Goal: Use online tool/utility: Utilize a website feature to perform a specific function

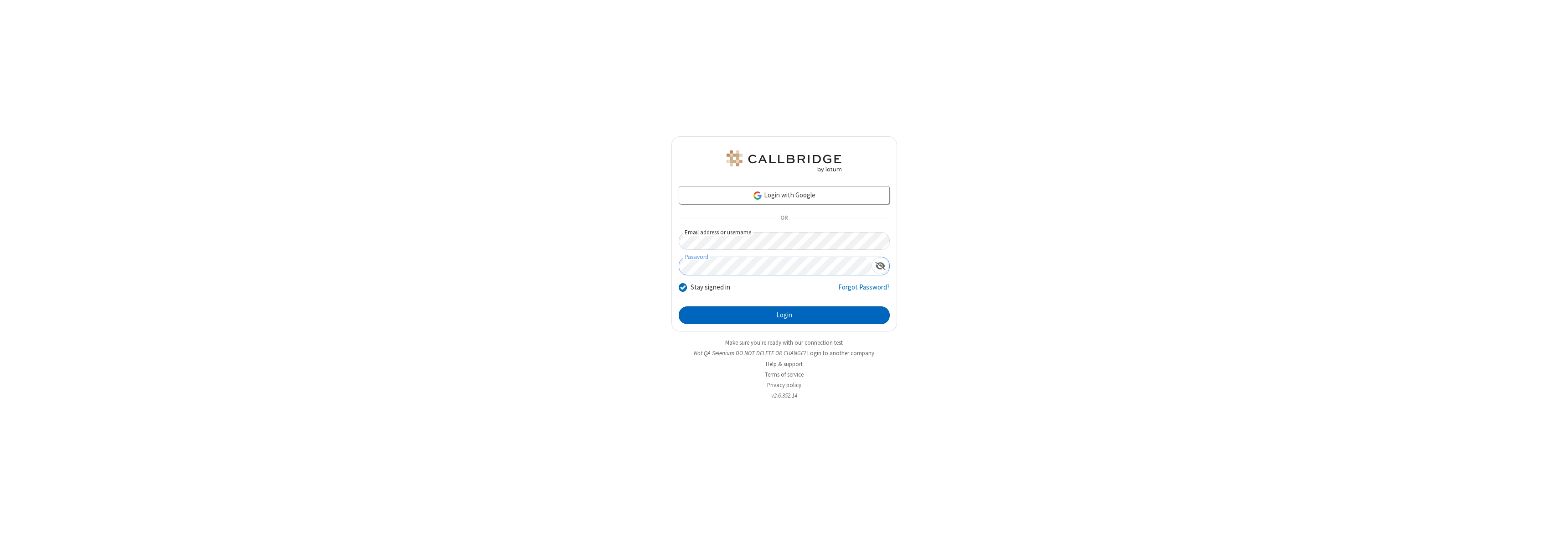
click at [784, 315] on button "Login" at bounding box center [784, 315] width 211 height 18
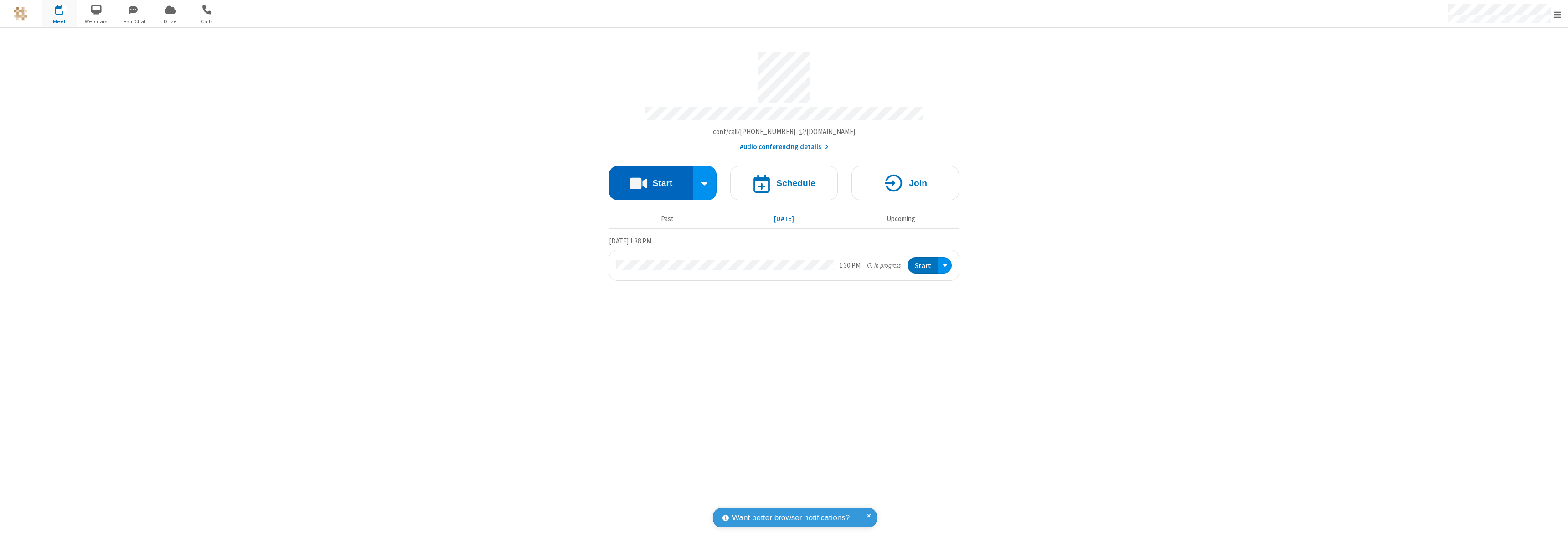
click at [651, 179] on button "Start" at bounding box center [651, 183] width 85 height 34
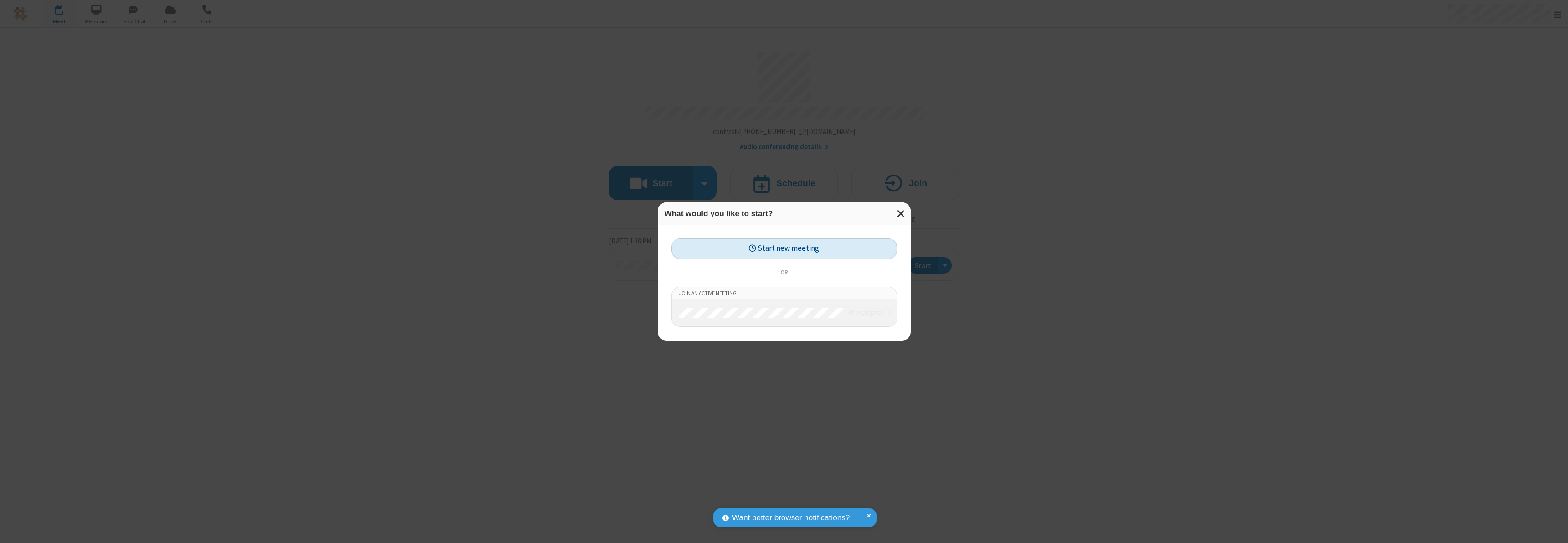
click at [784, 248] on button "Start new meeting" at bounding box center [784, 249] width 226 height 21
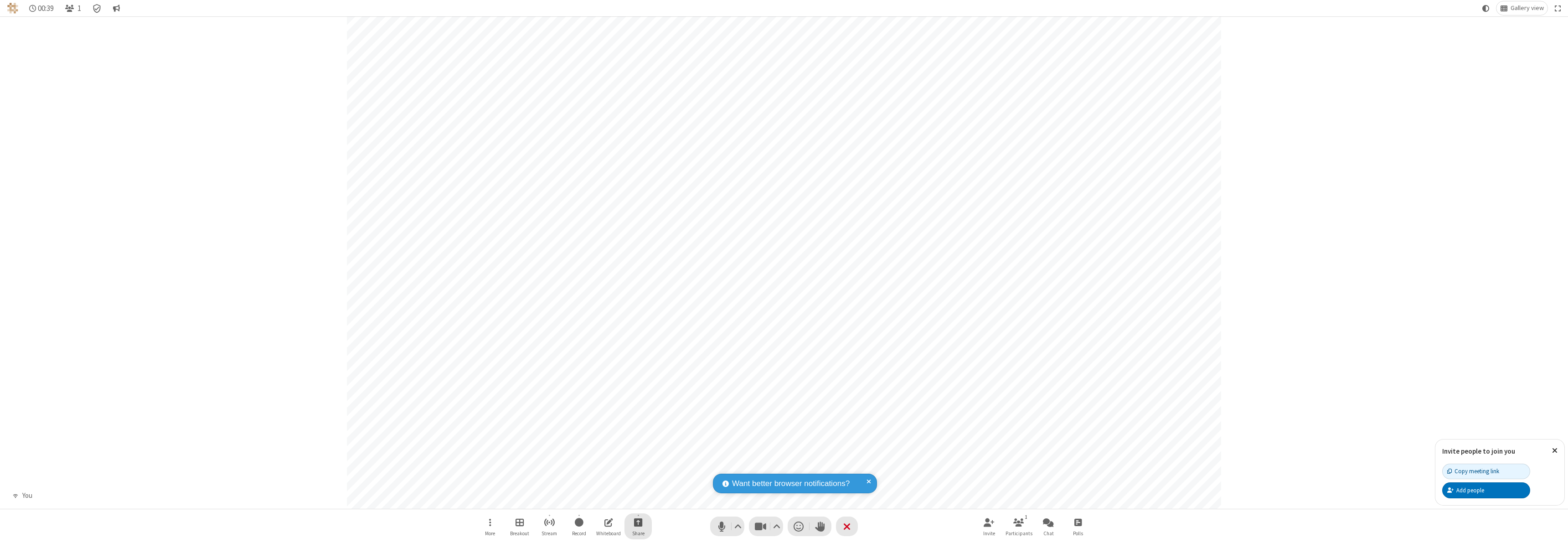
click at [638, 522] on span "Start sharing" at bounding box center [639, 522] width 9 height 12
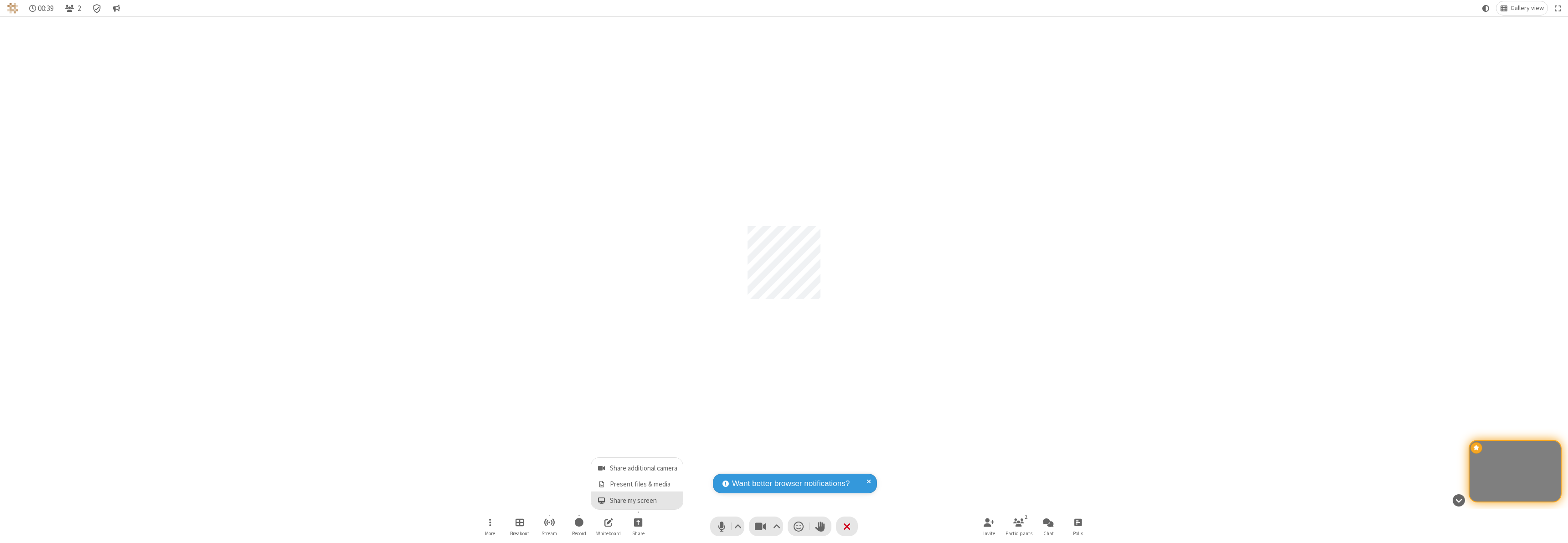
click at [601, 500] on span "Share my screen" at bounding box center [601, 500] width 10 height 8
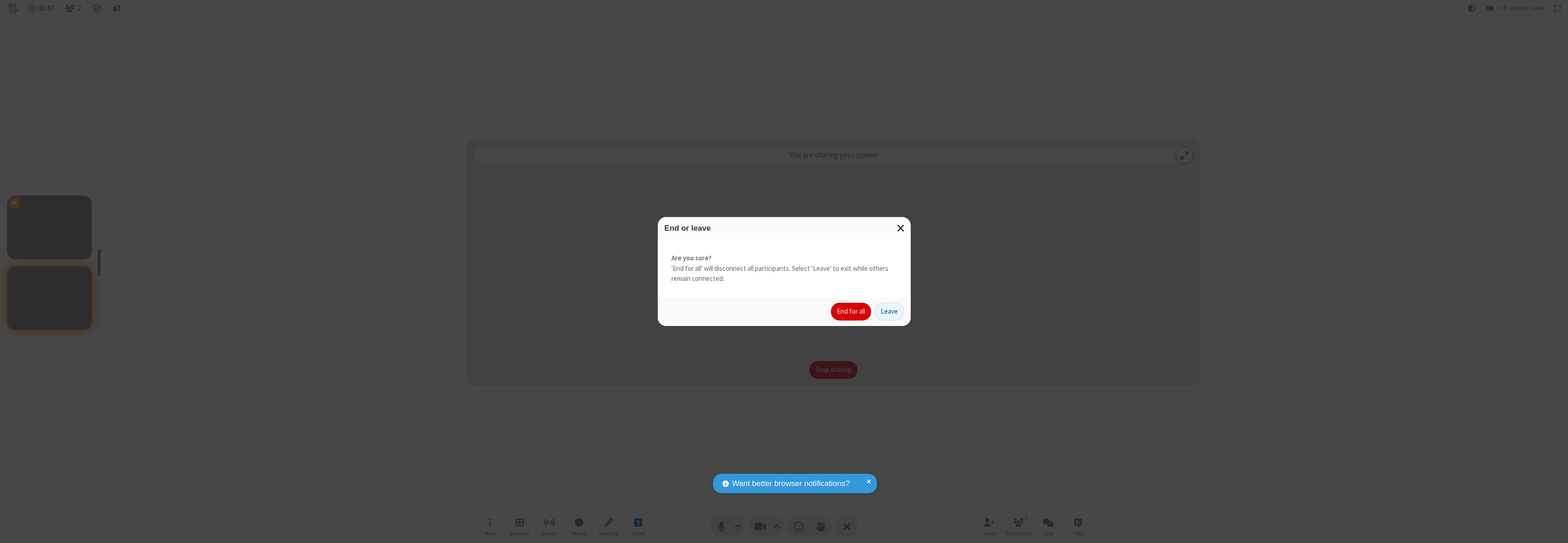
click at [852, 311] on button "End for all" at bounding box center [851, 312] width 40 height 18
